Goal: Task Accomplishment & Management: Complete application form

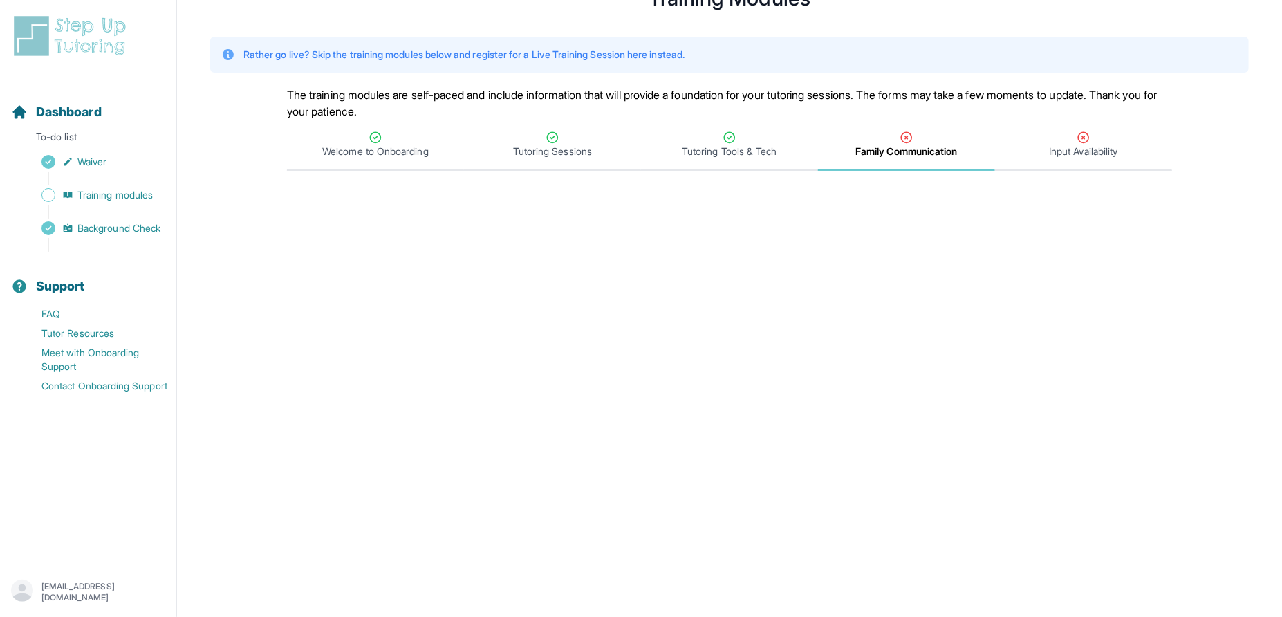
scroll to position [51, 0]
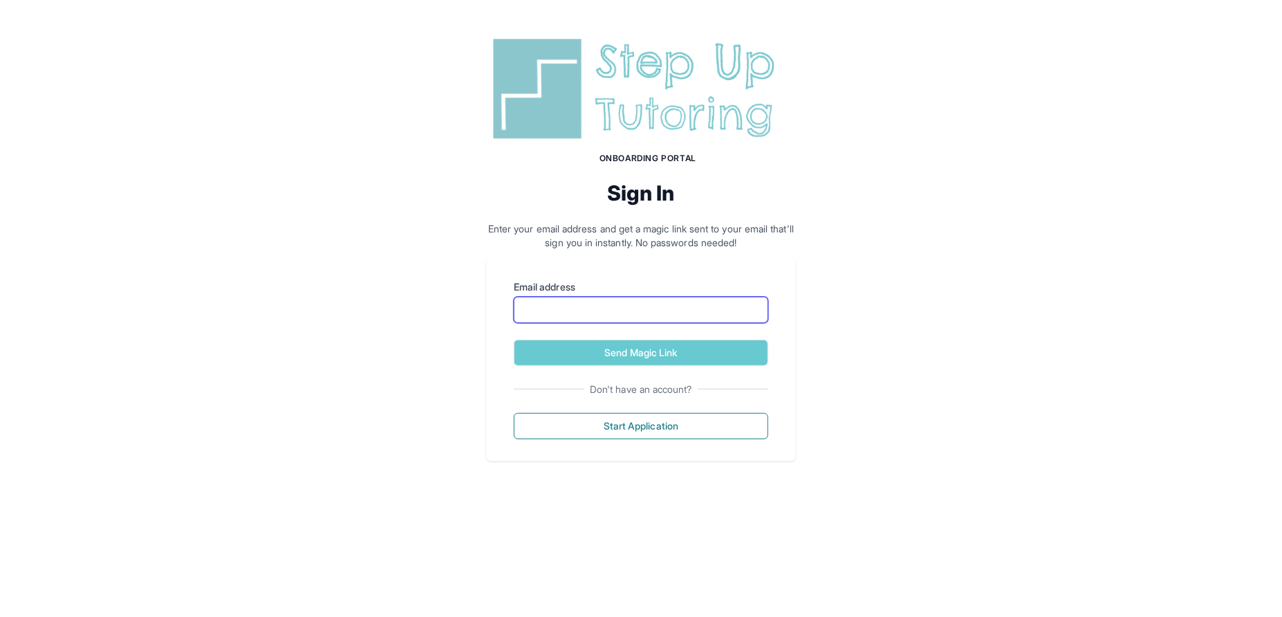
click at [575, 299] on input "Email address" at bounding box center [641, 310] width 255 height 26
click at [331, 301] on div "Onboarding Portal Sign In Enter your email address and get a magic link sent to…" at bounding box center [641, 247] width 1282 height 494
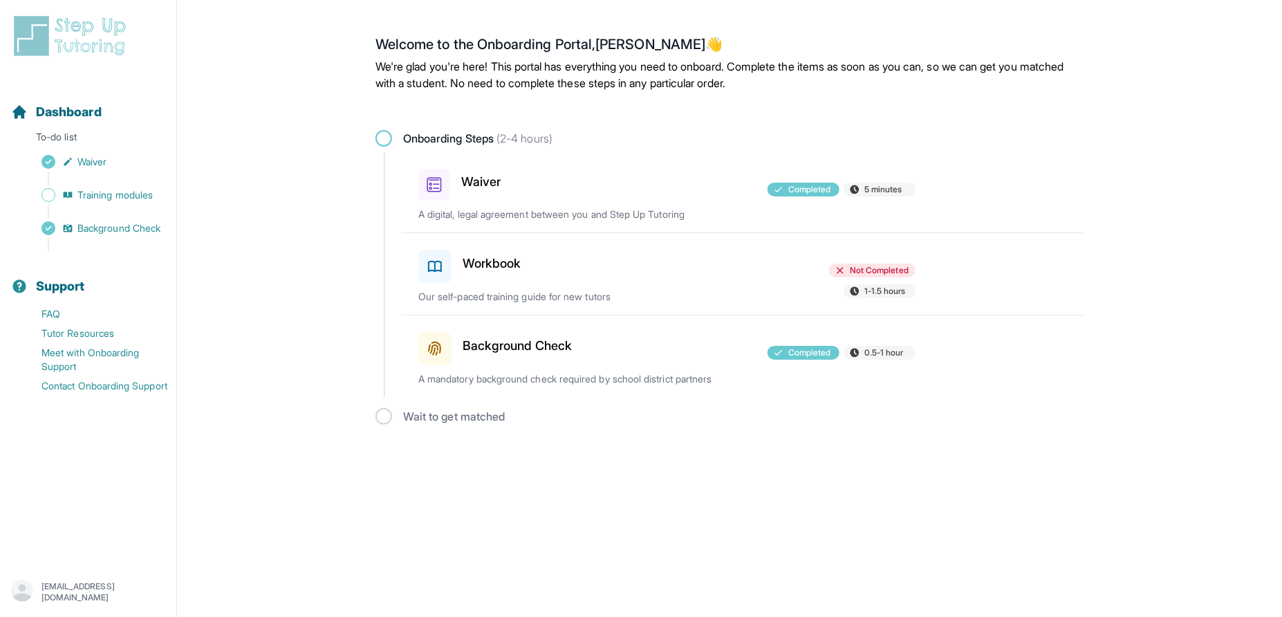
click at [500, 265] on h3 "Workbook" at bounding box center [492, 263] width 59 height 19
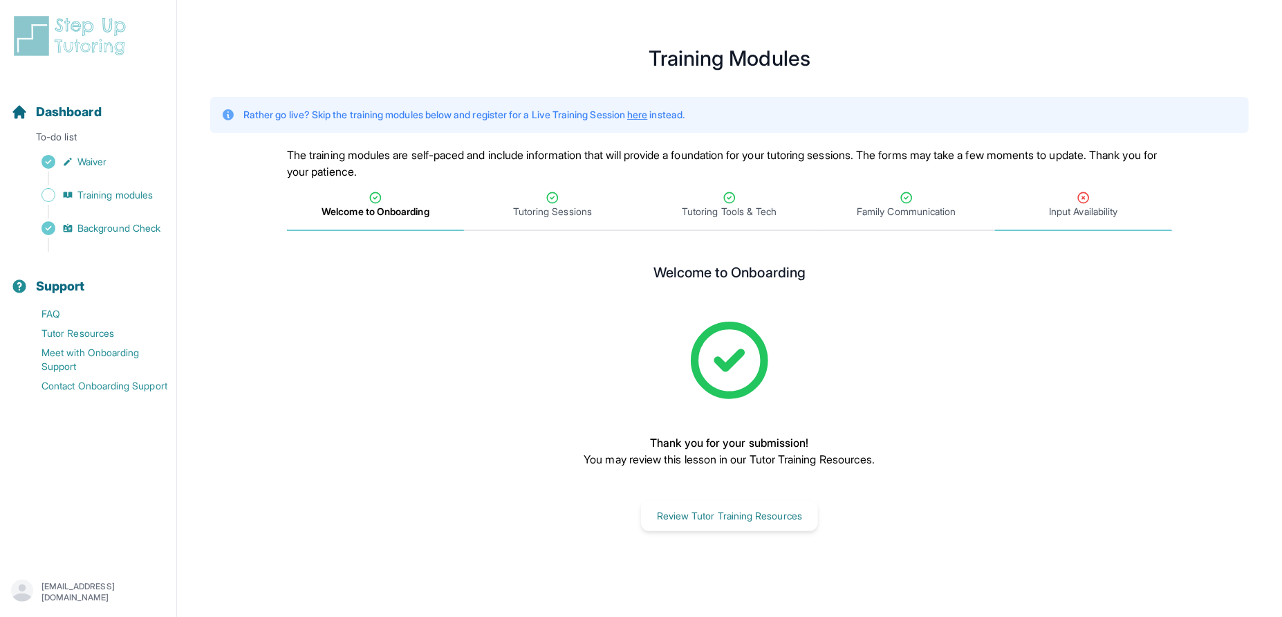
click at [1100, 211] on span "Input Availability" at bounding box center [1083, 212] width 68 height 14
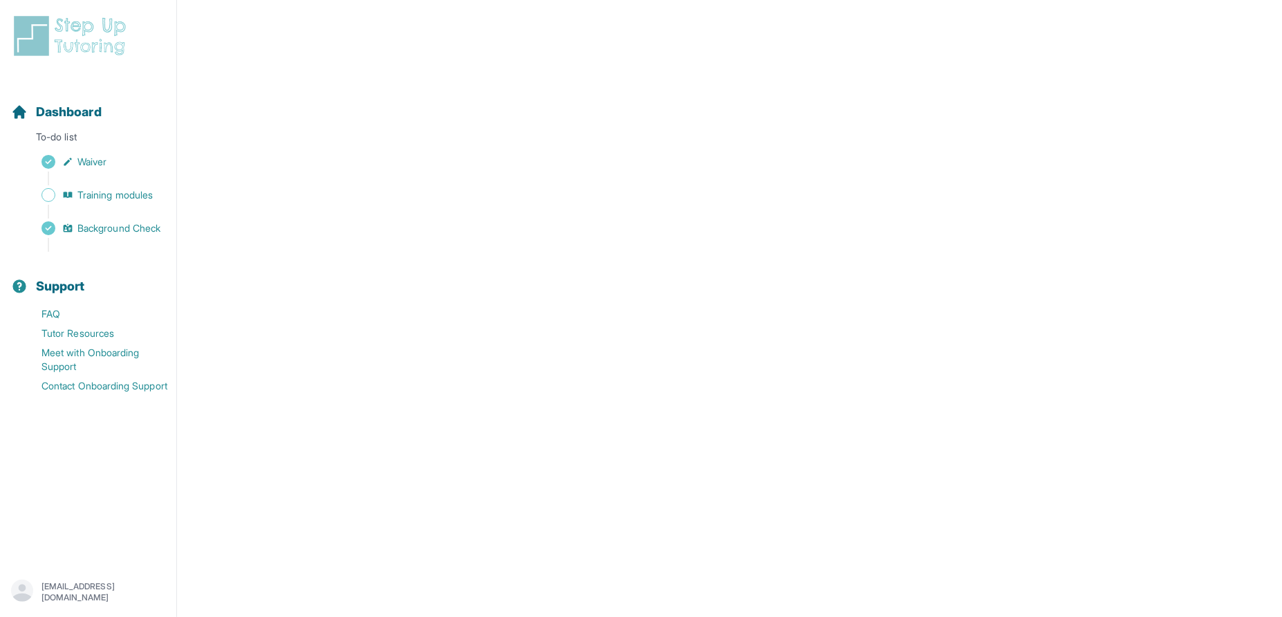
scroll to position [313, 0]
